Goal: Navigation & Orientation: Find specific page/section

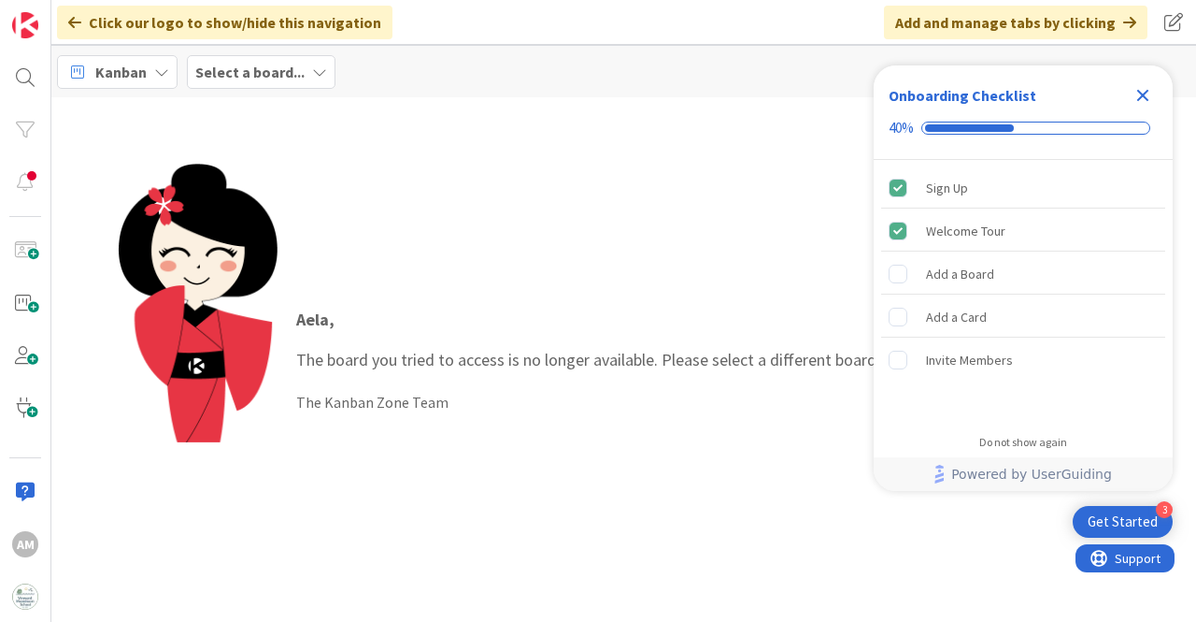
click at [301, 70] on div "Select a board..." at bounding box center [261, 72] width 149 height 34
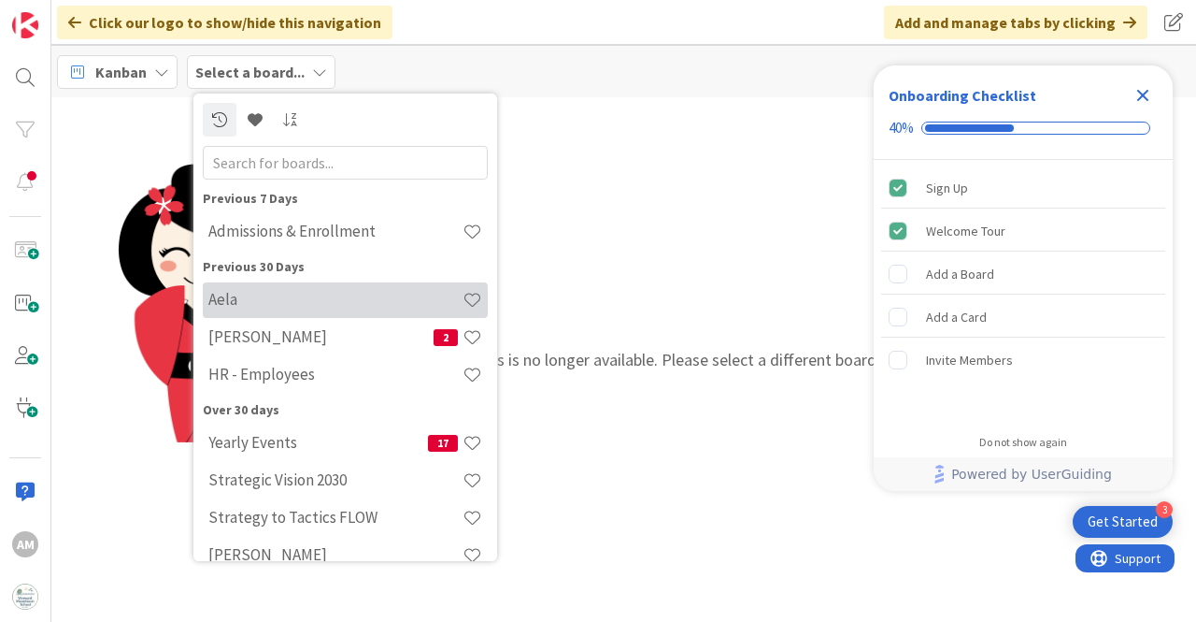
click at [259, 295] on h4 "Aela" at bounding box center [335, 299] width 254 height 19
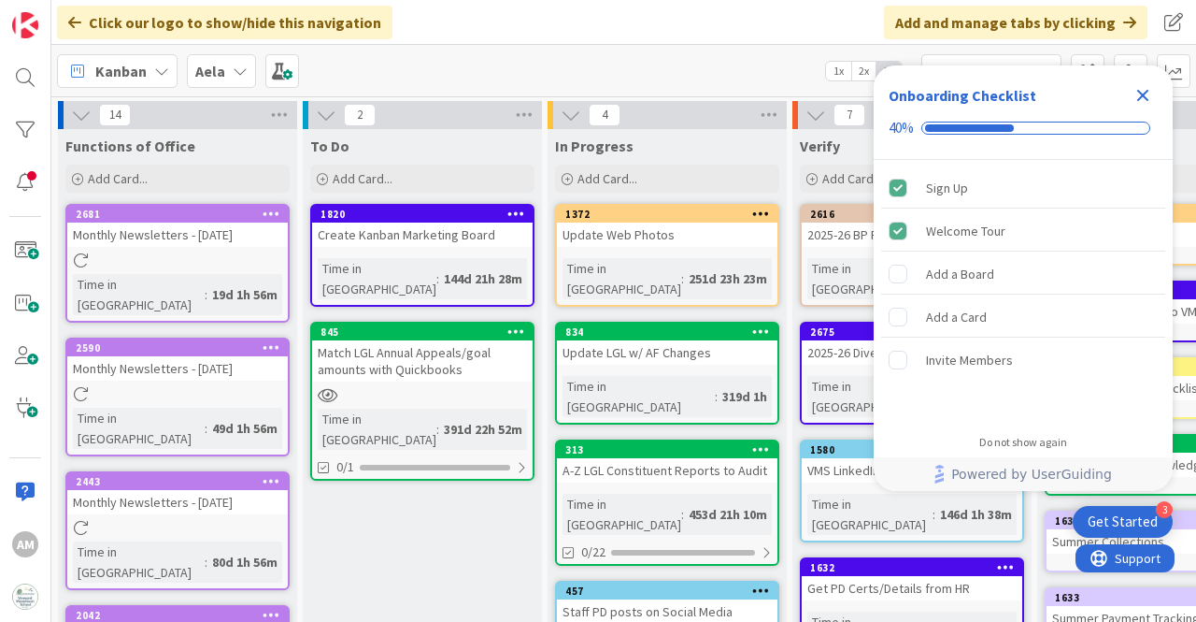
click at [1137, 94] on icon "Close Checklist" at bounding box center [1143, 95] width 22 height 22
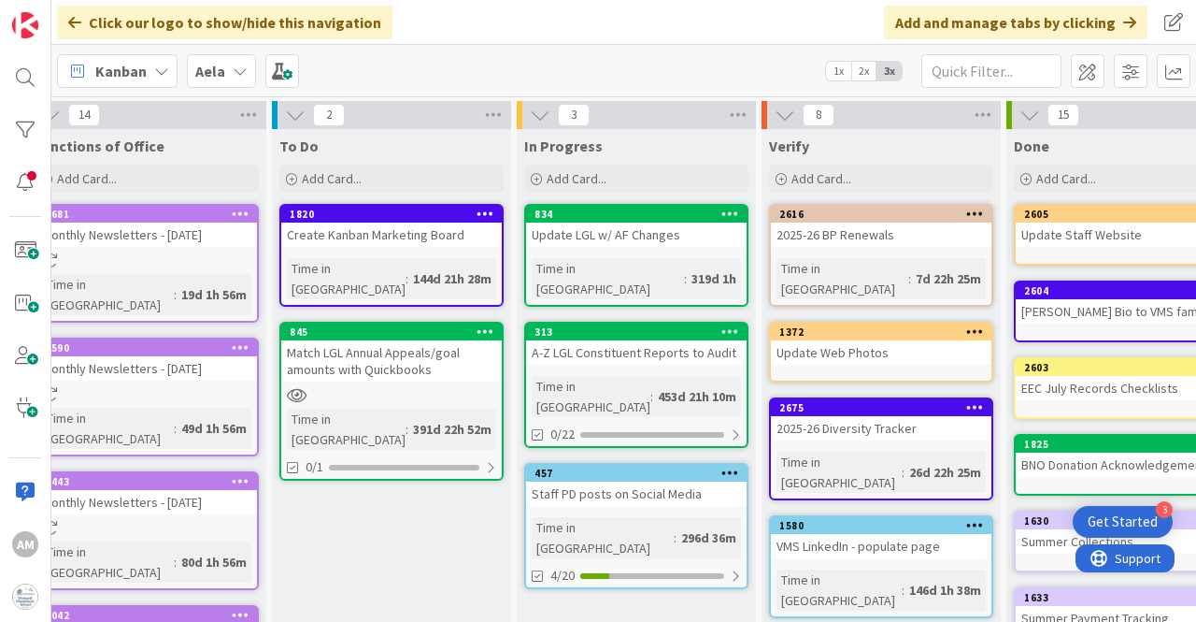
scroll to position [0, 35]
